Goal: Check status: Check status

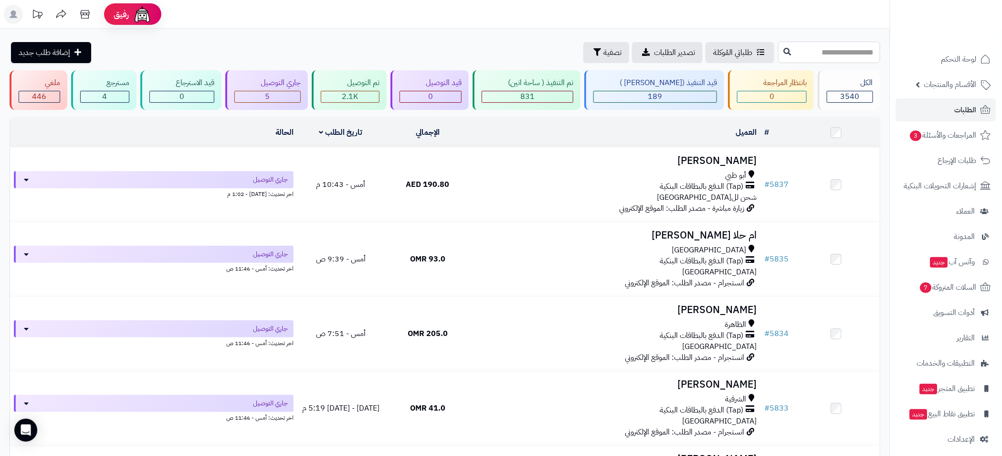
click at [843, 55] on input "text" at bounding box center [829, 52] width 102 height 21
paste input "****"
type input "****"
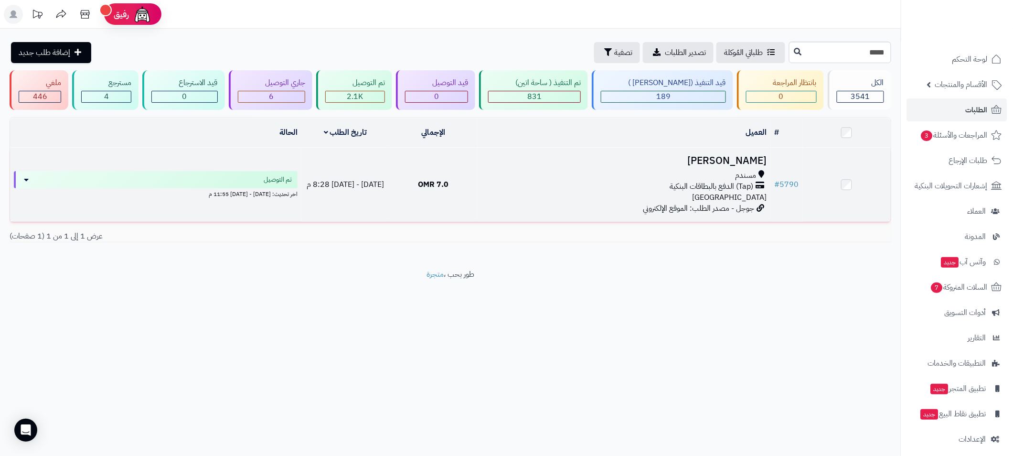
click at [586, 166] on td "Mohammed Alshihi مسندم (Tap) الدفع بالبطاقات البنكية عمان جوجل - مصدر الطلب: ال…" at bounding box center [624, 185] width 293 height 74
